Goal: Task Accomplishment & Management: Manage account settings

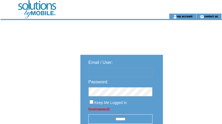
type input "********"
click at [125, 117] on input "******" at bounding box center [120, 118] width 64 height 9
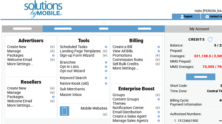
click at [94, 9] on td at bounding box center [80, 7] width 146 height 14
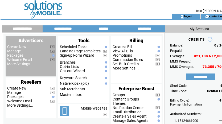
click at [14, 50] on link "Manage" at bounding box center [14, 51] width 14 height 4
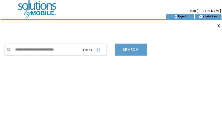
type input "**********"
click at [139, 49] on link "SEARCH" at bounding box center [131, 49] width 32 height 12
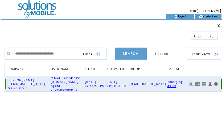
click at [197, 82] on link at bounding box center [197, 84] width 5 height 5
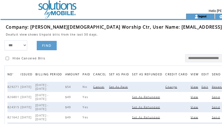
click at [165, 88] on span "Charge" at bounding box center [171, 87] width 13 height 4
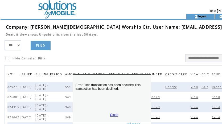
click at [113, 113] on link "Close" at bounding box center [114, 115] width 8 height 4
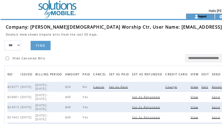
drag, startPoint x: 125, startPoint y: 38, endPoint x: 168, endPoint y: 31, distance: 42.7
click at [127, 38] on td at bounding box center [133, 38] width 255 height 4
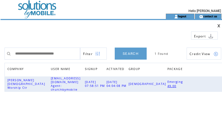
drag, startPoint x: 76, startPoint y: 53, endPoint x: -35, endPoint y: 48, distance: 111.2
click at [0, 48] on html "**********" at bounding box center [111, 62] width 222 height 124
type input "**********"
click at [131, 53] on link "SEARCH" at bounding box center [131, 53] width 32 height 12
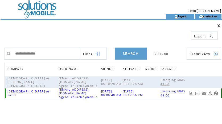
click at [199, 95] on link at bounding box center [197, 93] width 5 height 5
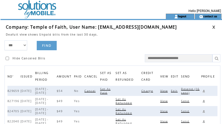
click at [151, 91] on span "Charge" at bounding box center [147, 91] width 13 height 4
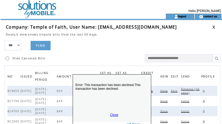
click at [113, 115] on link "Close" at bounding box center [114, 115] width 8 height 4
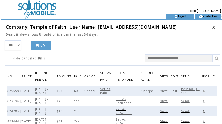
drag, startPoint x: 98, startPoint y: 41, endPoint x: 125, endPoint y: 40, distance: 27.5
click at [100, 40] on form "*** **** ****** FIND Hide Canceled Bills" at bounding box center [114, 51] width 219 height 22
click at [213, 26] on link at bounding box center [213, 26] width 3 height 3
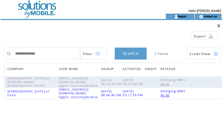
drag, startPoint x: 99, startPoint y: 24, endPoint x: 106, endPoint y: 29, distance: 8.5
click at [99, 24] on td at bounding box center [87, 25] width 163 height 3
drag, startPoint x: 47, startPoint y: 52, endPoint x: -65, endPoint y: 44, distance: 112.2
click at [0, 44] on html "**********" at bounding box center [111, 62] width 222 height 124
paste input "*********"
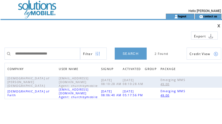
type input "**********"
click at [129, 53] on link "SEARCH" at bounding box center [131, 53] width 32 height 12
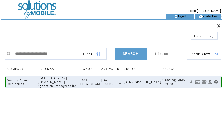
click at [197, 83] on link at bounding box center [197, 82] width 5 height 5
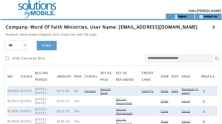
click at [151, 91] on span "Charge" at bounding box center [148, 91] width 13 height 4
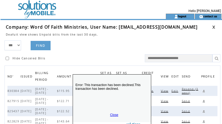
click at [113, 112] on div "Error: This transaction has been declined.This transaction has been declined. C…" at bounding box center [112, 101] width 79 height 55
click at [116, 113] on link "Close" at bounding box center [114, 115] width 8 height 4
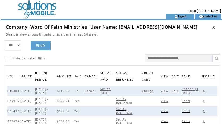
click at [168, 92] on span "View" at bounding box center [165, 91] width 9 height 4
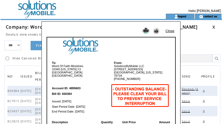
click at [170, 30] on link "Close" at bounding box center [170, 31] width 9 height 4
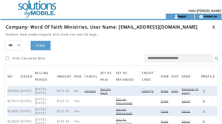
click at [189, 90] on span "Resend (3 sent)" at bounding box center [190, 90] width 17 height 7
drag, startPoint x: 101, startPoint y: 53, endPoint x: 148, endPoint y: 44, distance: 48.2
click at [102, 52] on td "Hide Canceled Bills" at bounding box center [59, 56] width 109 height 12
click at [215, 28] on link at bounding box center [213, 26] width 3 height 3
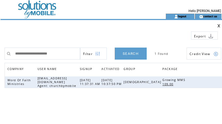
drag, startPoint x: 71, startPoint y: 53, endPoint x: -68, endPoint y: 44, distance: 139.4
drag, startPoint x: -68, startPoint y: 44, endPoint x: 63, endPoint y: 47, distance: 131.1
drag, startPoint x: 63, startPoint y: 47, endPoint x: 53, endPoint y: 53, distance: 11.3
click at [52, 53] on input "**********" at bounding box center [47, 53] width 68 height 12
drag, startPoint x: 67, startPoint y: 52, endPoint x: -59, endPoint y: 44, distance: 126.3
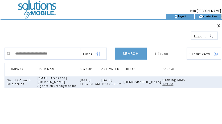
drag, startPoint x: -59, startPoint y: 44, endPoint x: 67, endPoint y: 51, distance: 126.2
paste input "text"
type input "**********"
click at [129, 54] on link "SEARCH" at bounding box center [131, 53] width 32 height 12
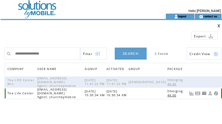
click at [198, 92] on link at bounding box center [197, 93] width 5 height 5
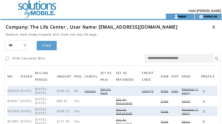
click at [151, 89] on span "Charge" at bounding box center [148, 91] width 13 height 4
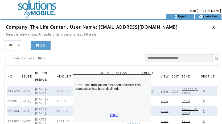
click at [113, 114] on link "Close" at bounding box center [114, 115] width 8 height 4
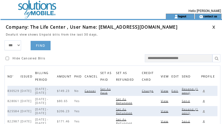
click at [193, 89] on span "Resend (1 sent)" at bounding box center [190, 90] width 17 height 7
click at [204, 91] on link at bounding box center [203, 90] width 5 height 5
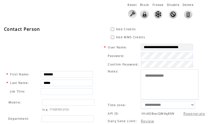
scroll to position [0, 9]
click at [208, 46] on table "**********" at bounding box center [155, 100] width 105 height 117
drag, startPoint x: 111, startPoint y: 15, endPoint x: 114, endPoint y: 23, distance: 9.1
click at [111, 13] on div "Reset Block Freeze Disable Delete" at bounding box center [100, 12] width 199 height 24
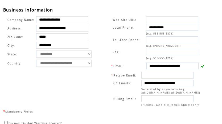
scroll to position [190, 0]
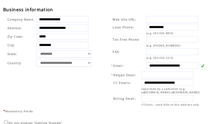
drag, startPoint x: 148, startPoint y: 64, endPoint x: 142, endPoint y: 58, distance: 9.2
drag, startPoint x: 142, startPoint y: 58, endPoint x: 84, endPoint y: 76, distance: 60.7
click at [82, 76] on td "**********" at bounding box center [53, 61] width 98 height 94
drag, startPoint x: 149, startPoint y: 65, endPoint x: 208, endPoint y: 64, distance: 58.9
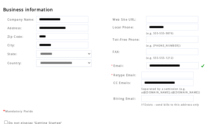
click at [208, 64] on td "**********" at bounding box center [156, 61] width 108 height 94
click at [102, 17] on td "**********" at bounding box center [156, 61] width 108 height 94
drag, startPoint x: 149, startPoint y: 83, endPoint x: 216, endPoint y: 81, distance: 66.4
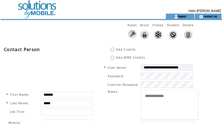
click at [26, 7] on td at bounding box center [74, 7] width 146 height 14
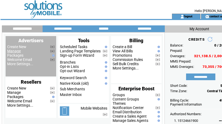
click at [13, 52] on link "Manage" at bounding box center [14, 51] width 14 height 4
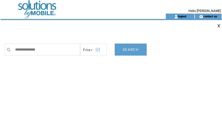
type input "**********"
click at [125, 49] on link "SEARCH" at bounding box center [131, 49] width 32 height 12
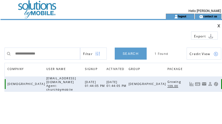
click at [196, 82] on link at bounding box center [197, 84] width 5 height 5
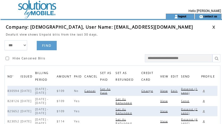
click at [151, 92] on span "Charge" at bounding box center [147, 91] width 13 height 4
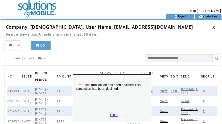
click at [111, 115] on link "Close" at bounding box center [114, 115] width 8 height 4
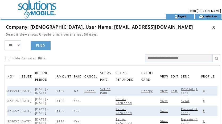
click at [190, 90] on span "Resend (1 sent)" at bounding box center [189, 90] width 17 height 7
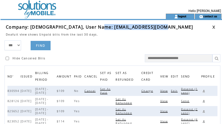
drag, startPoint x: 98, startPoint y: 27, endPoint x: 162, endPoint y: 29, distance: 64.0
click at [162, 29] on td "Company: [DEMOGRAPHIC_DATA], User Name: [EMAIL_ADDRESS][DOMAIN_NAME]" at bounding box center [109, 27] width 206 height 6
copy span "[EMAIL_ADDRESS][DOMAIN_NAME]"
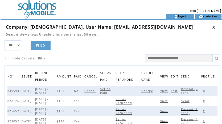
drag, startPoint x: 103, startPoint y: 5, endPoint x: 140, endPoint y: 17, distance: 39.1
click at [103, 5] on td at bounding box center [74, 7] width 146 height 14
click at [204, 91] on link at bounding box center [203, 90] width 5 height 5
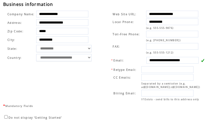
scroll to position [199, 0]
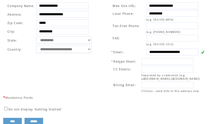
click at [96, 50] on table "**********" at bounding box center [51, 28] width 95 height 54
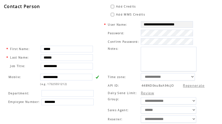
scroll to position [0, 0]
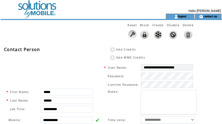
click at [33, 10] on td at bounding box center [74, 7] width 146 height 14
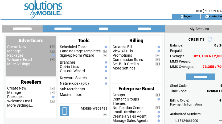
click at [16, 52] on link "Manage" at bounding box center [14, 51] width 14 height 4
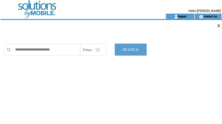
type input "**********"
click at [130, 49] on link "SEARCH" at bounding box center [131, 49] width 32 height 12
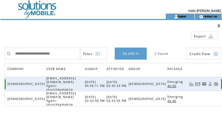
click at [198, 82] on link at bounding box center [197, 84] width 5 height 5
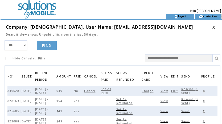
click at [151, 91] on span "Charge" at bounding box center [148, 91] width 13 height 4
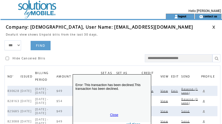
click at [113, 114] on link "Close" at bounding box center [114, 115] width 8 height 4
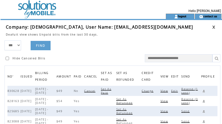
click at [190, 89] on span "Resend (1 sent)" at bounding box center [189, 90] width 17 height 7
click at [215, 26] on link at bounding box center [213, 26] width 3 height 3
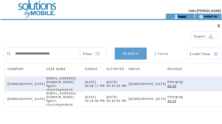
click at [185, 17] on link "logout" at bounding box center [182, 15] width 8 height 3
